Goal: Book appointment/travel/reservation

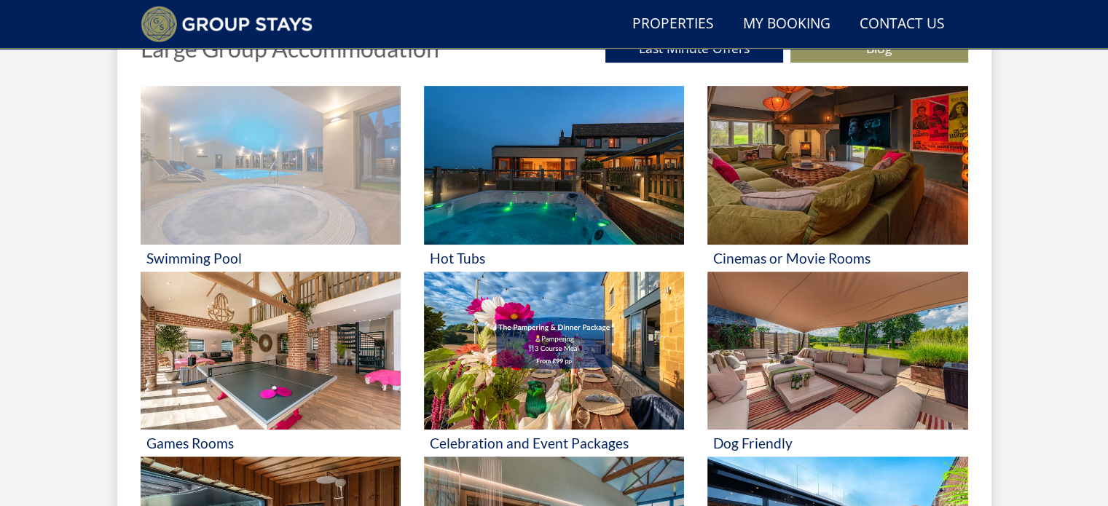
scroll to position [548, 0]
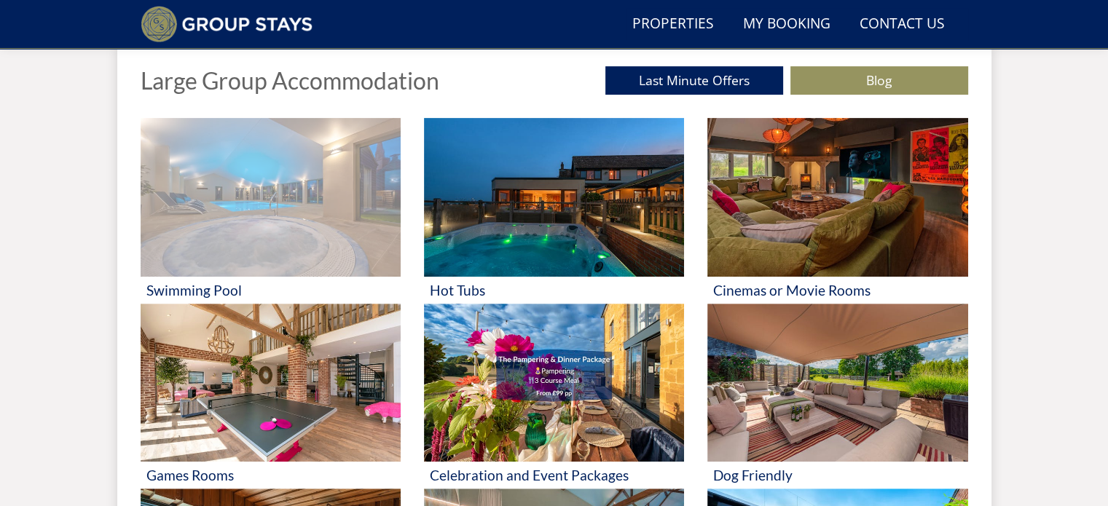
click at [278, 203] on img at bounding box center [271, 197] width 260 height 159
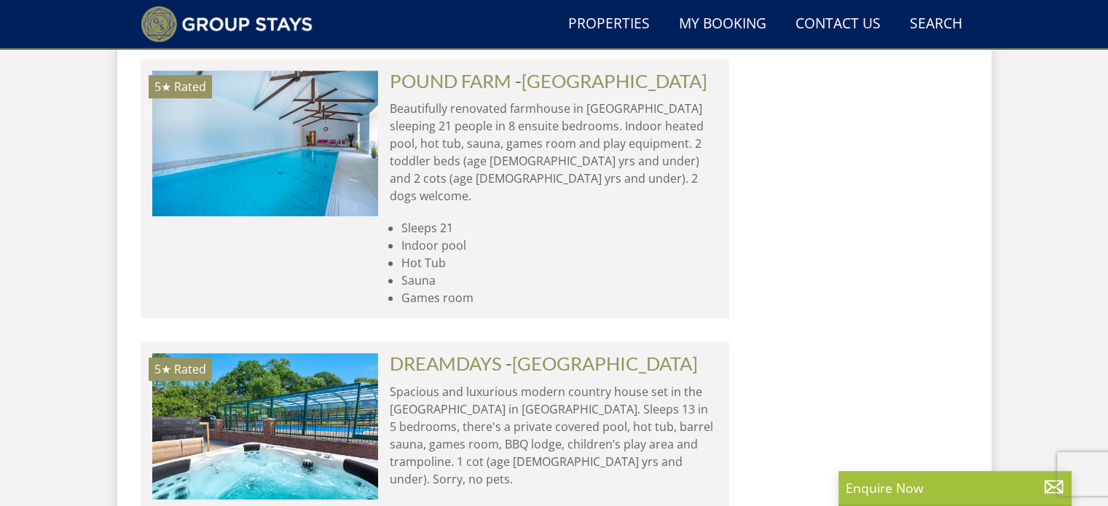
scroll to position [6412, 0]
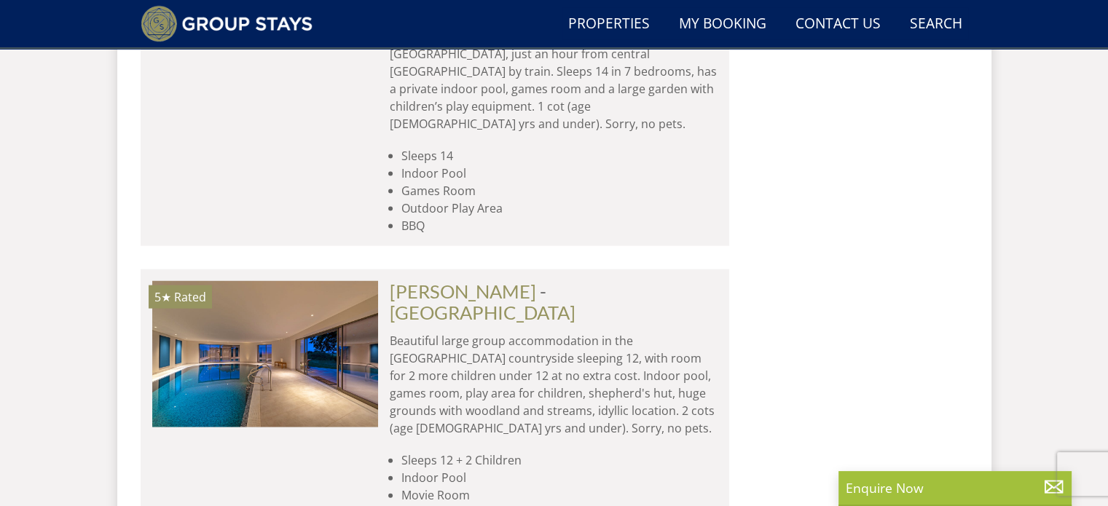
scroll to position [8670, 0]
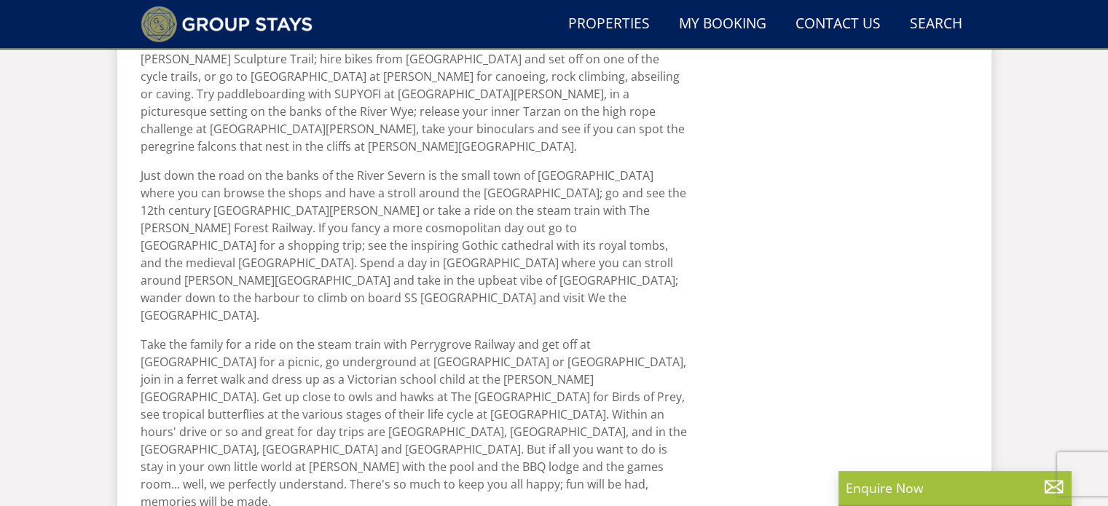
scroll to position [1020, 0]
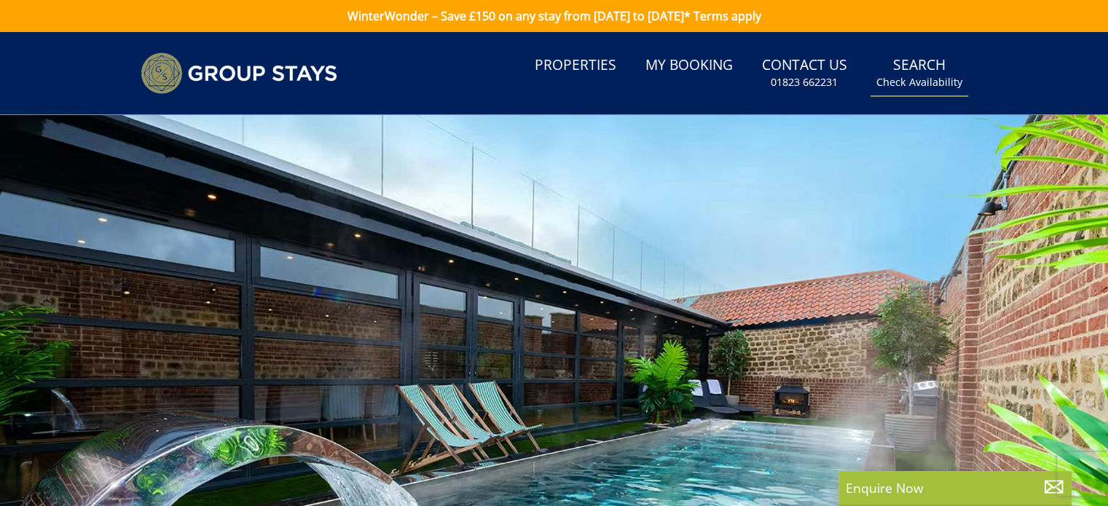
click at [916, 67] on link "Search Check Availability" at bounding box center [920, 73] width 98 height 47
click at [912, 83] on small "Check Availability" at bounding box center [920, 82] width 86 height 15
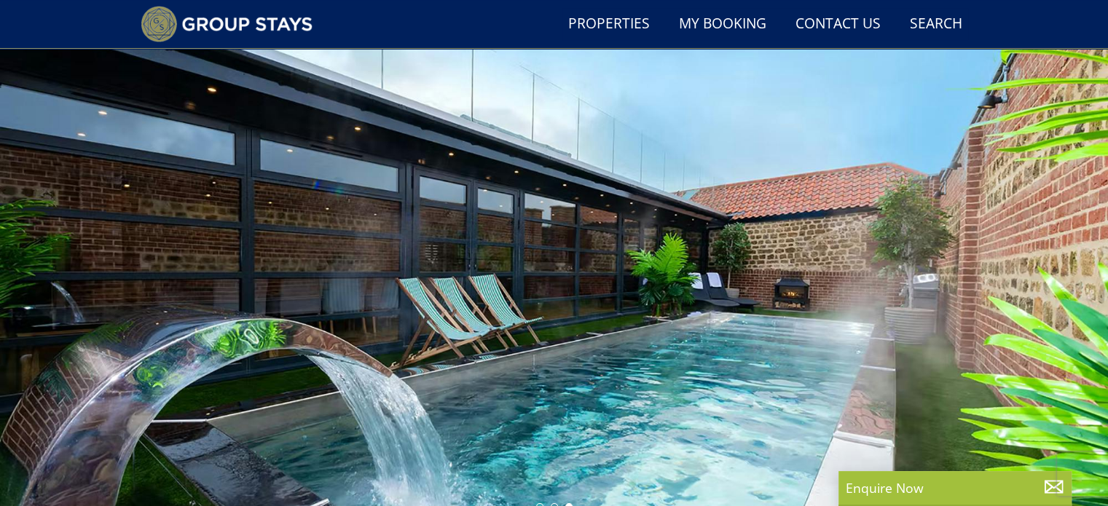
scroll to position [403, 0]
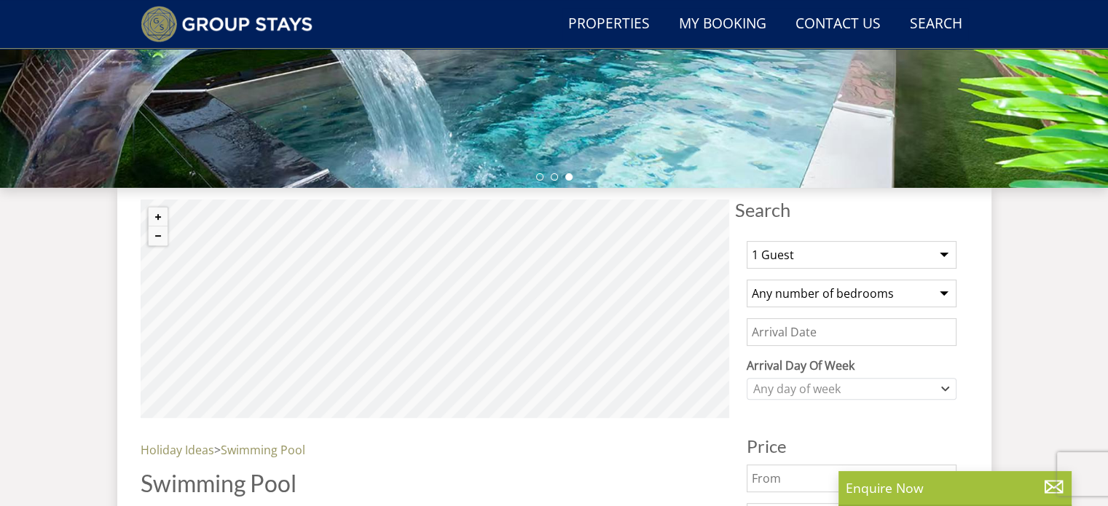
click at [944, 250] on select "1 Guest 2 Guests 3 Guests 4 Guests 5 Guests 6 Guests 7 Guests 8 Guests 9 Guests…" at bounding box center [852, 255] width 210 height 28
select select "9"
click at [747, 241] on select "1 Guest 2 Guests 3 Guests 4 Guests 5 Guests 6 Guests 7 Guests 8 Guests 9 Guests…" at bounding box center [852, 255] width 210 height 28
click at [946, 291] on select "Any number of bedrooms 3 Bedrooms 4 Bedrooms 5 Bedrooms 6 Bedrooms 7 Bedrooms 8…" at bounding box center [852, 294] width 210 height 28
select select "6"
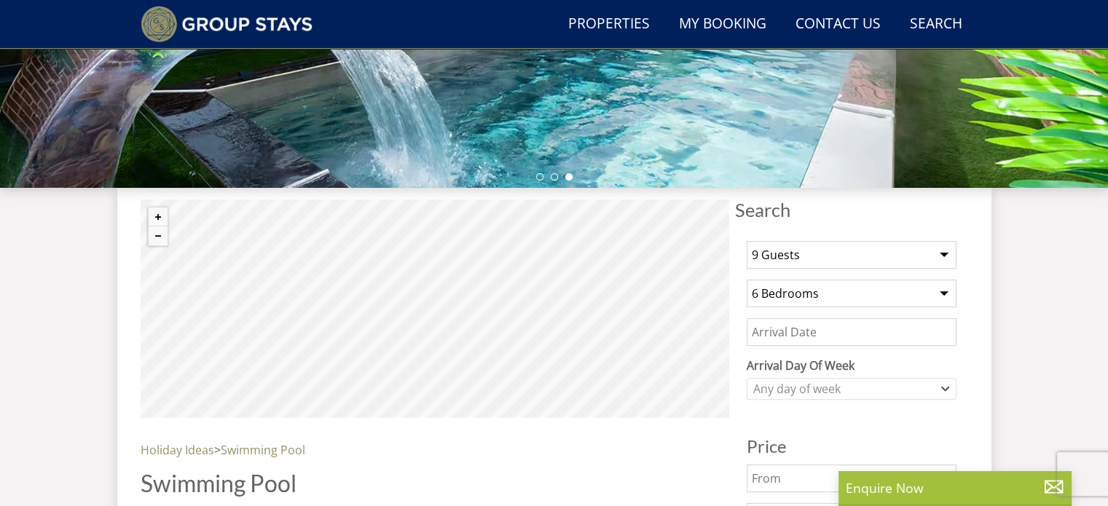
click at [747, 280] on select "Any number of bedrooms 3 Bedrooms 4 Bedrooms 5 Bedrooms 6 Bedrooms 7 Bedrooms 8…" at bounding box center [852, 294] width 210 height 28
click at [836, 334] on input "Date" at bounding box center [852, 332] width 210 height 28
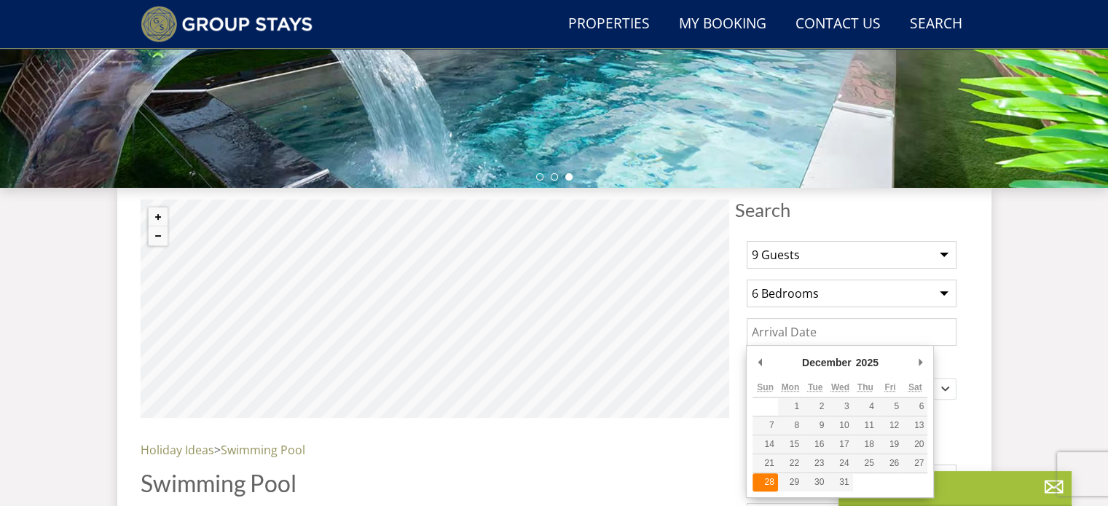
type input "[DATE]"
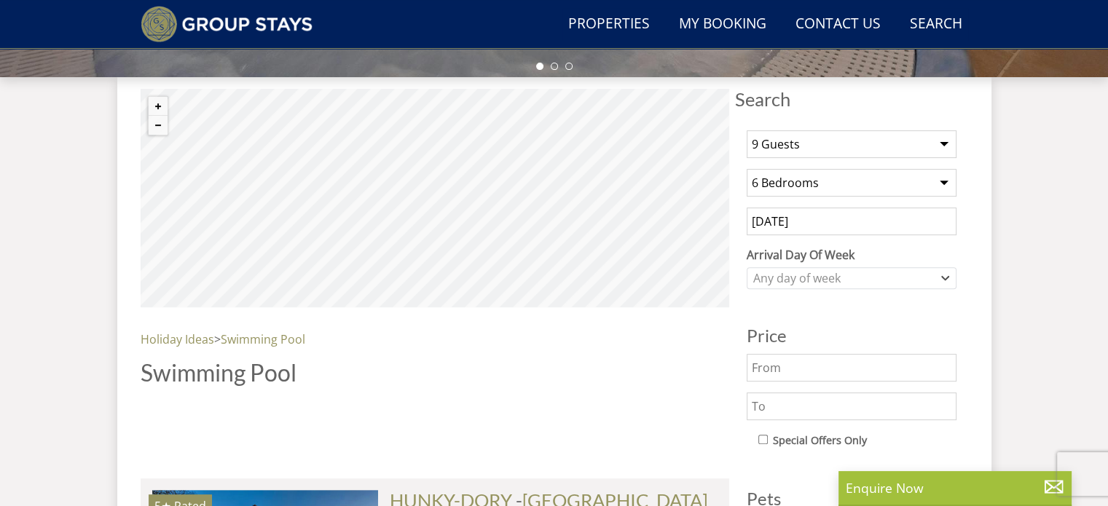
scroll to position [549, 0]
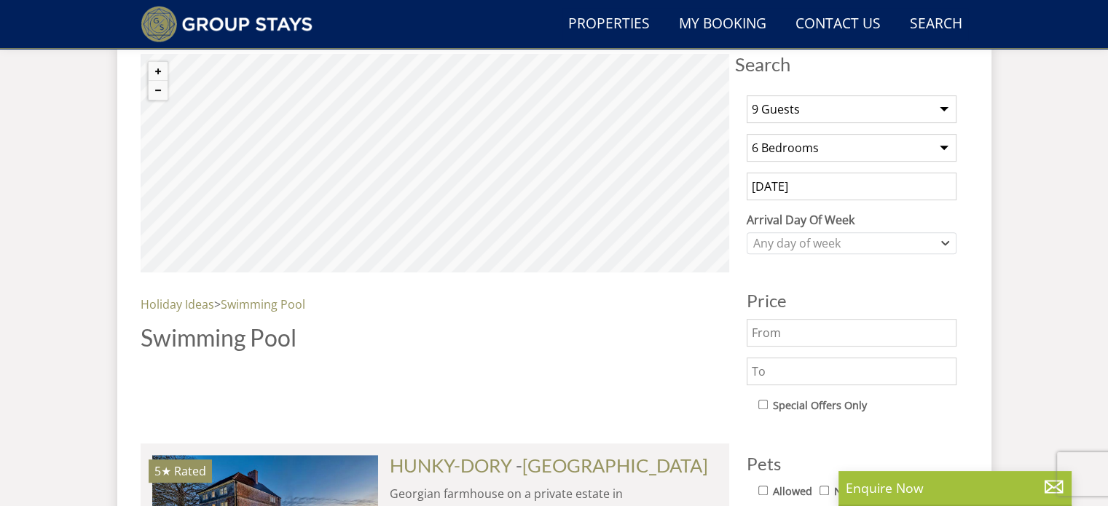
click at [796, 332] on input "text" at bounding box center [852, 333] width 210 height 28
click at [753, 368] on input "text" at bounding box center [852, 372] width 210 height 28
type input "3"
type input "£5,000"
click at [753, 332] on input "text" at bounding box center [852, 333] width 210 height 28
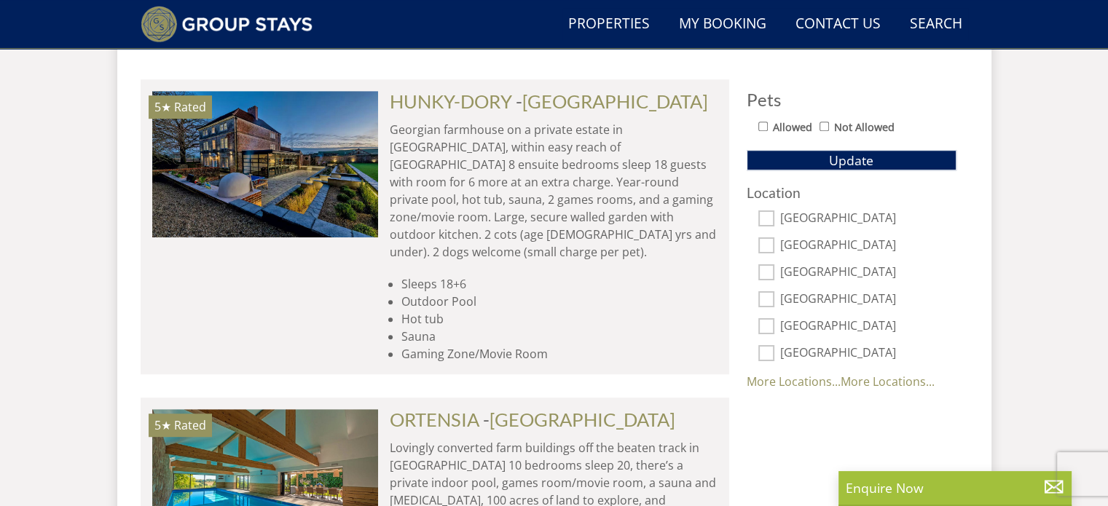
scroll to position [840, 0]
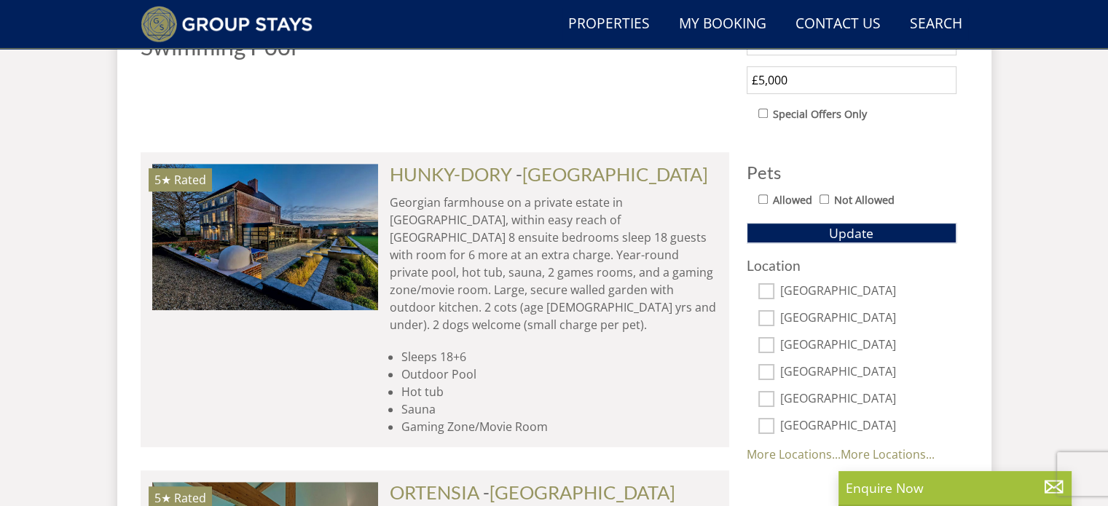
type input "£3000"
click at [764, 422] on input "[GEOGRAPHIC_DATA]" at bounding box center [766, 426] width 16 height 16
checkbox input "true"
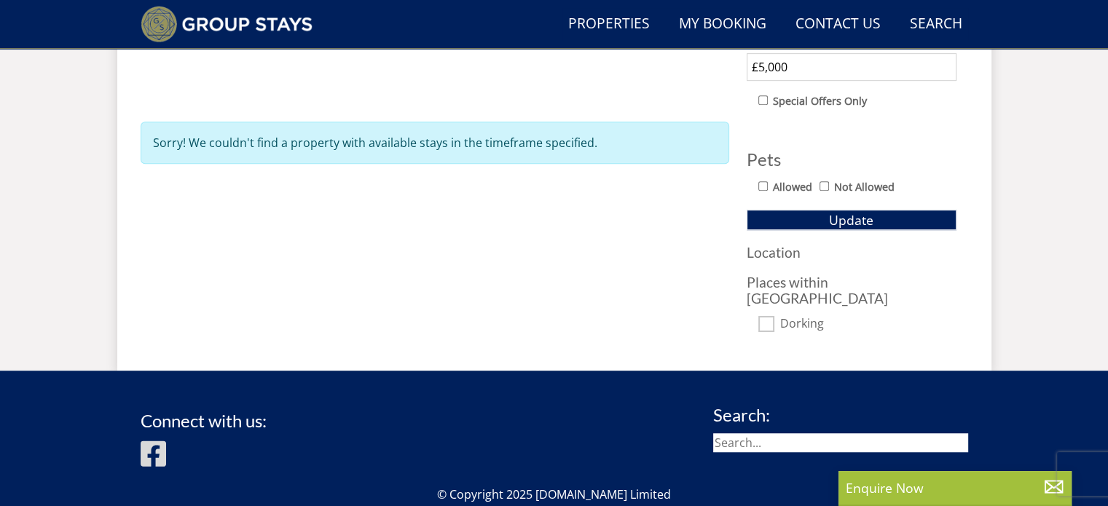
scroll to position [810, 0]
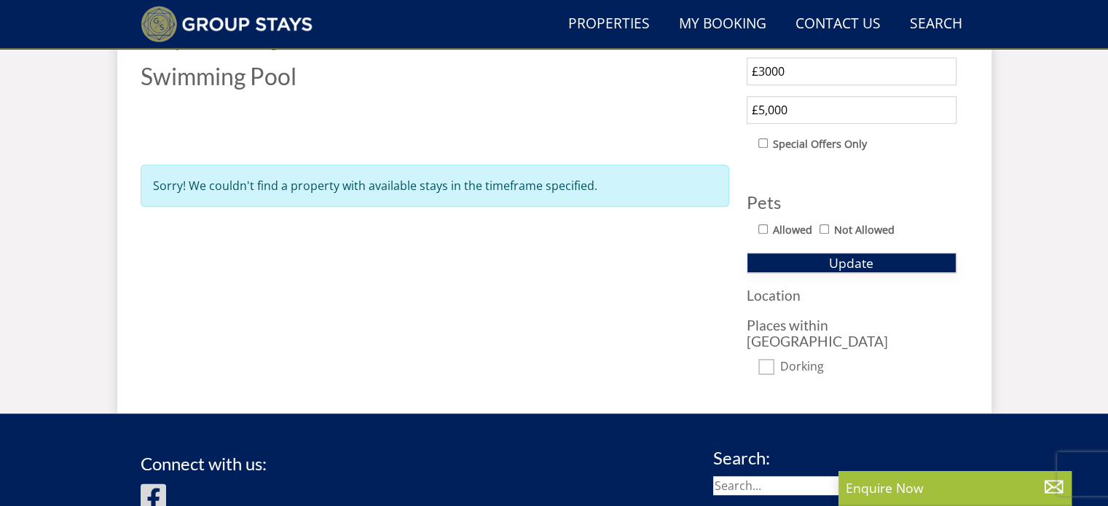
click at [808, 264] on button "Update" at bounding box center [852, 263] width 210 height 20
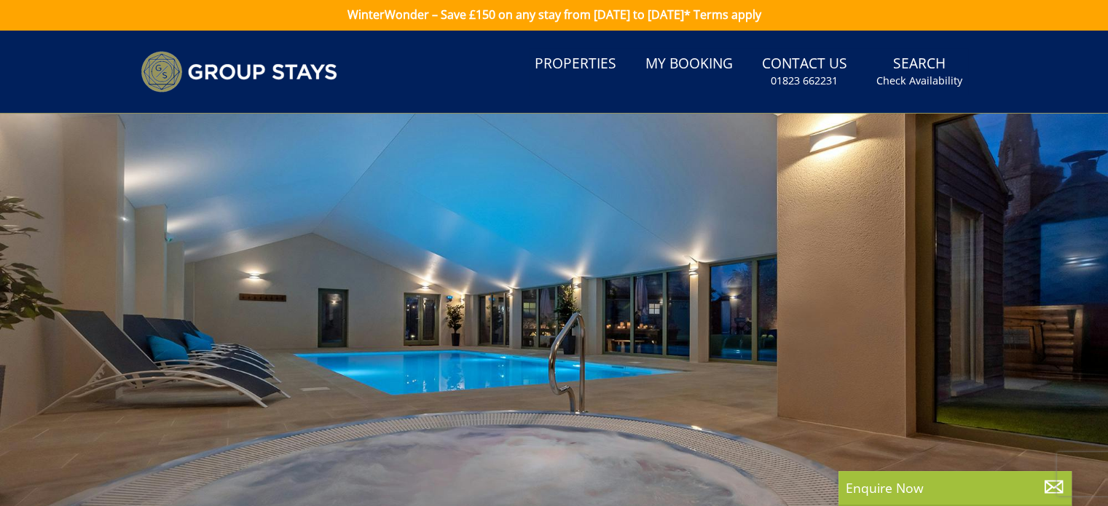
scroll to position [0, 0]
